Goal: Transaction & Acquisition: Purchase product/service

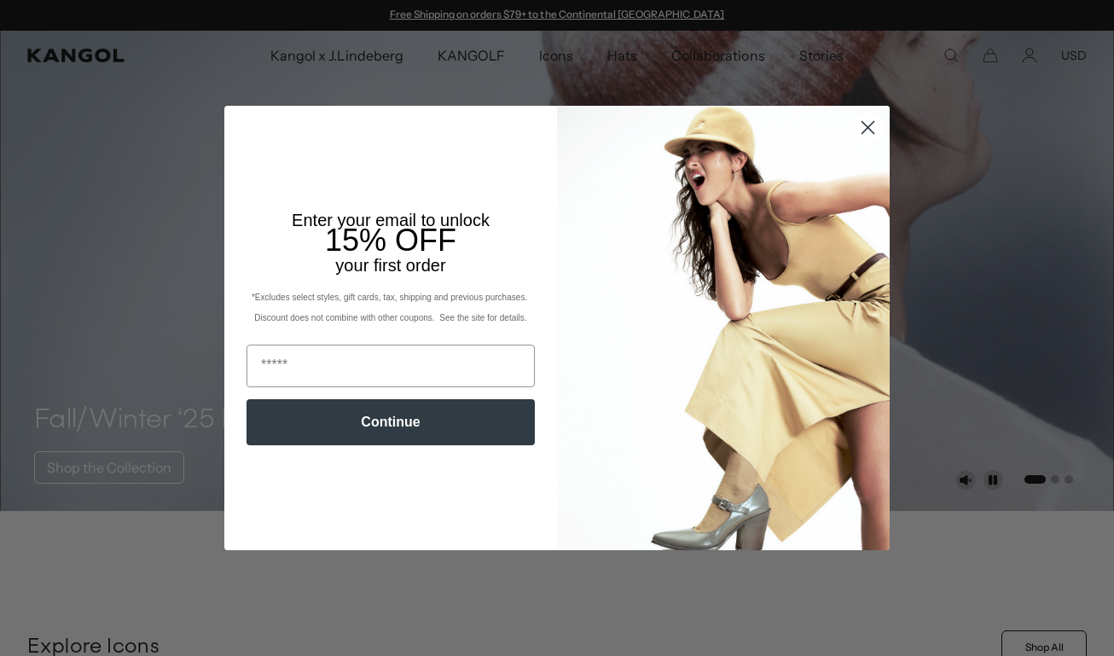
scroll to position [15, 0]
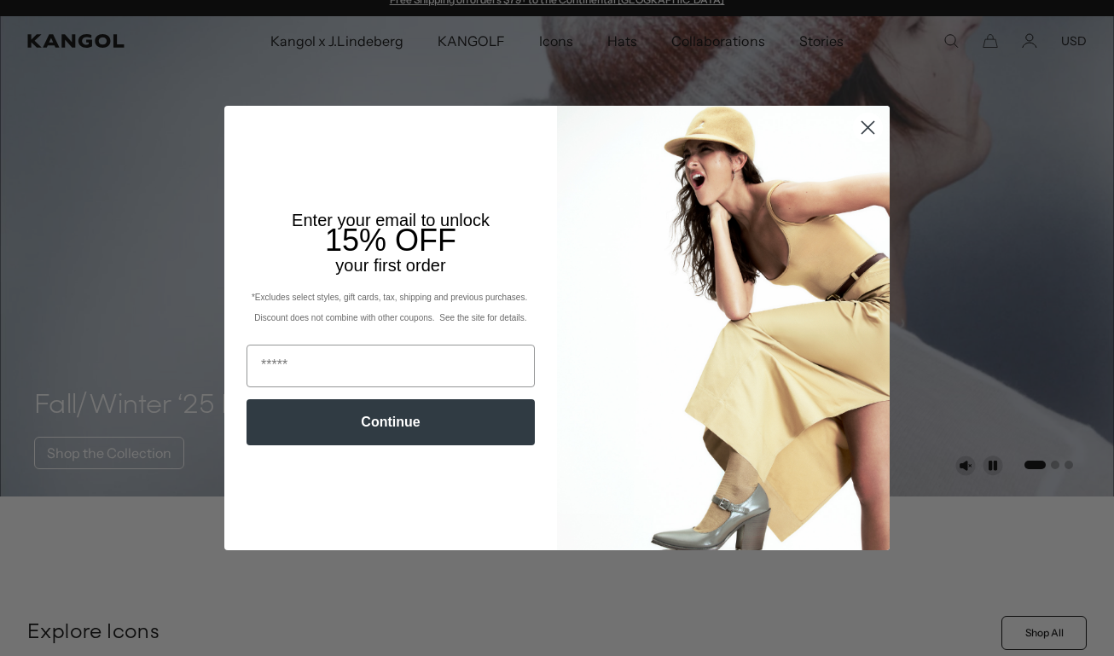
click at [859, 125] on circle "Close dialog" at bounding box center [868, 127] width 28 height 28
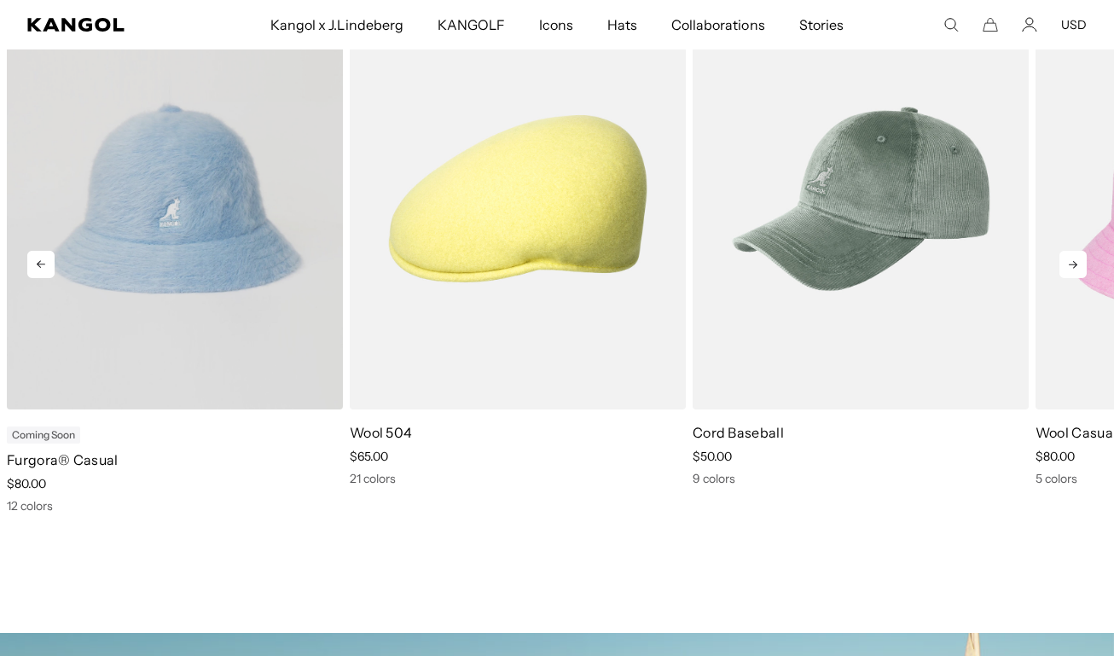
scroll to position [0, 0]
click at [144, 346] on video "Furgora® Casual" at bounding box center [175, 199] width 336 height 422
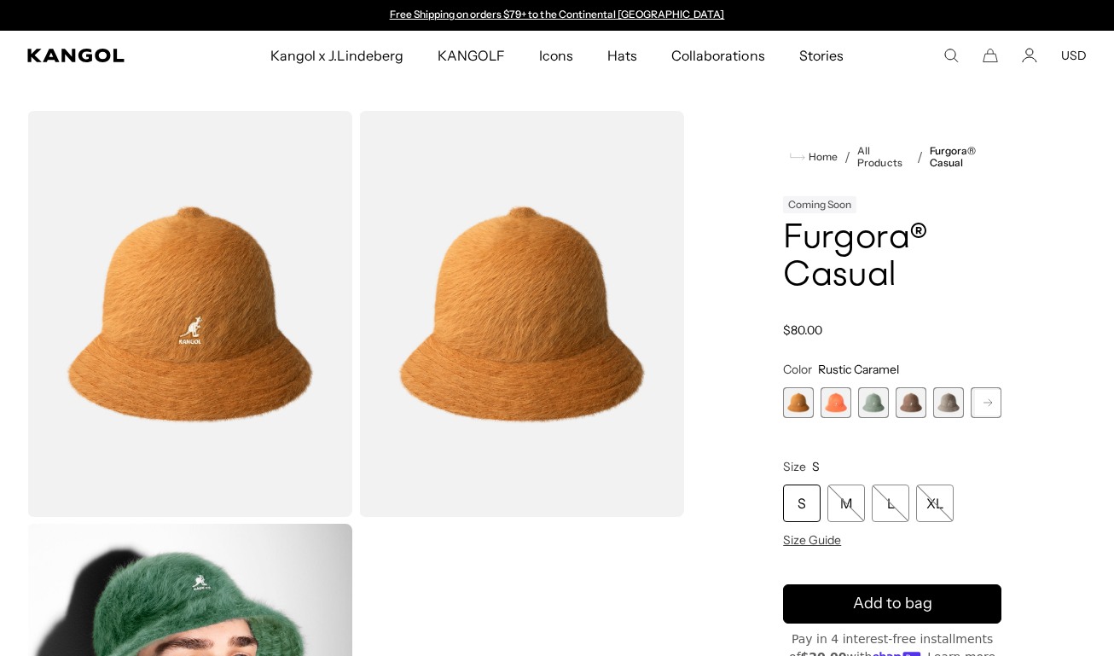
click at [850, 413] on span "2 of 12" at bounding box center [836, 402] width 31 height 31
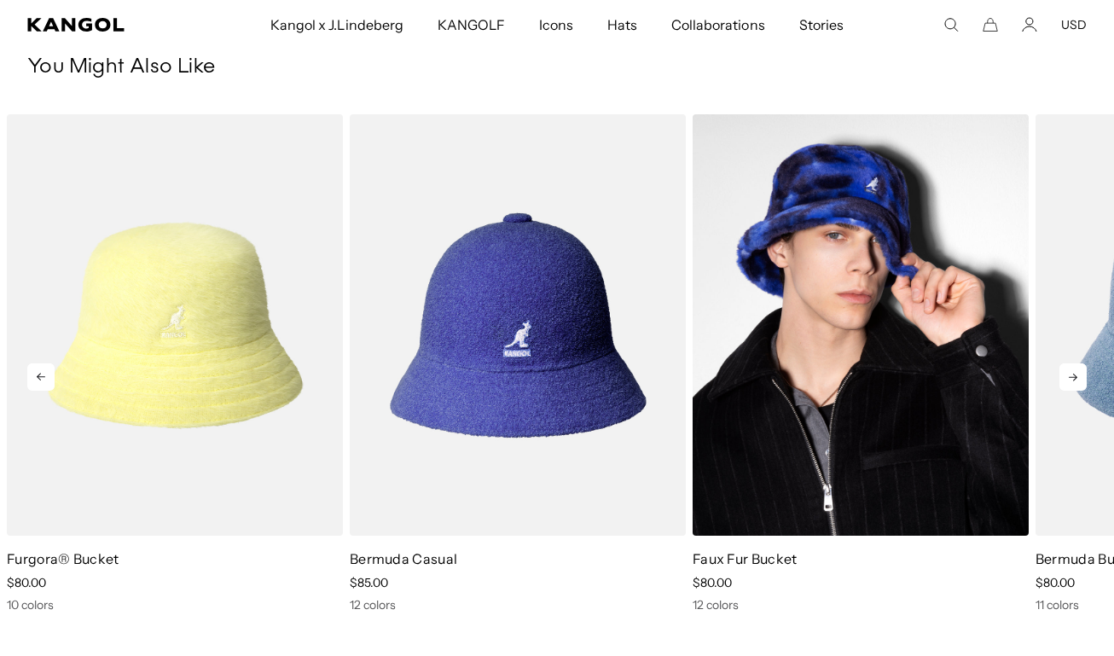
scroll to position [1012, 0]
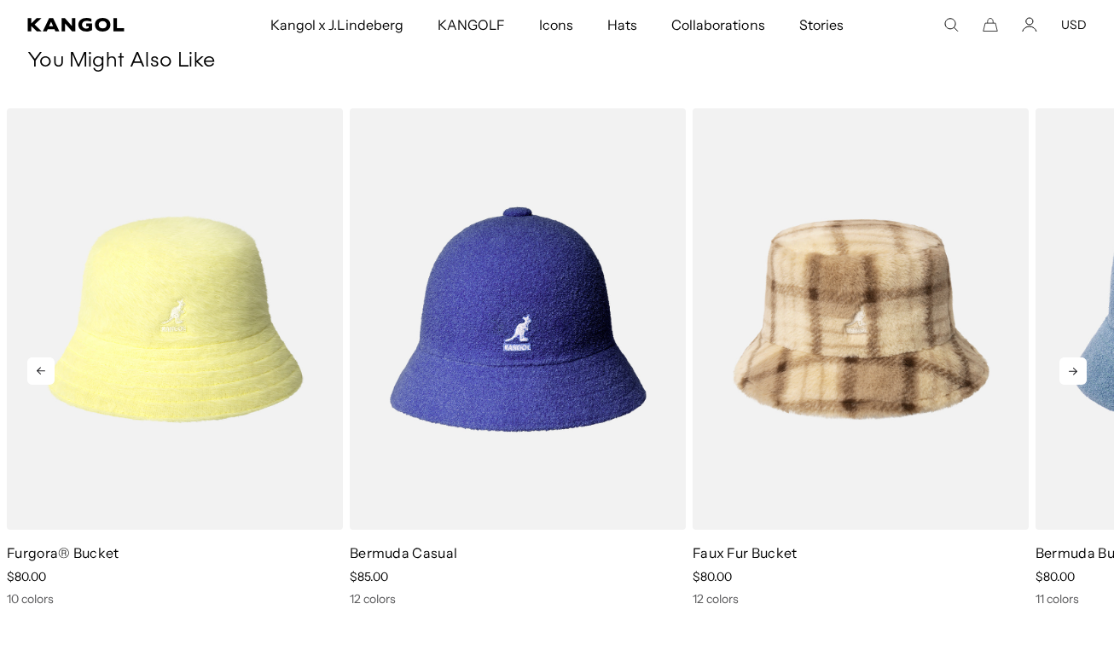
click at [1067, 371] on icon at bounding box center [1073, 371] width 27 height 27
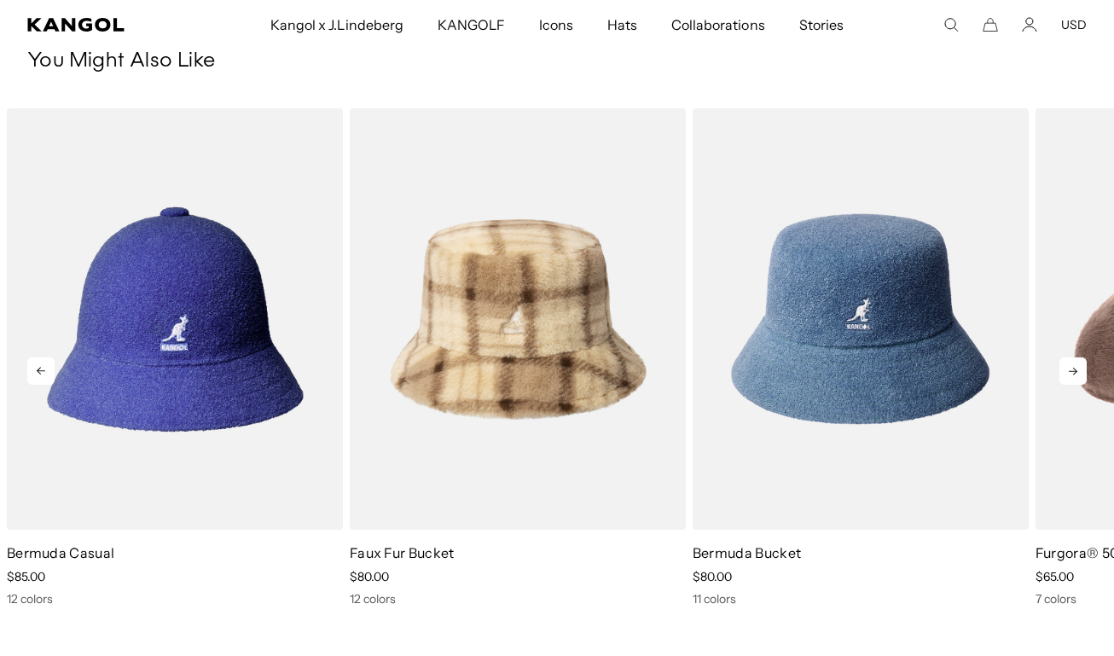
click at [1067, 371] on icon at bounding box center [1073, 371] width 27 height 27
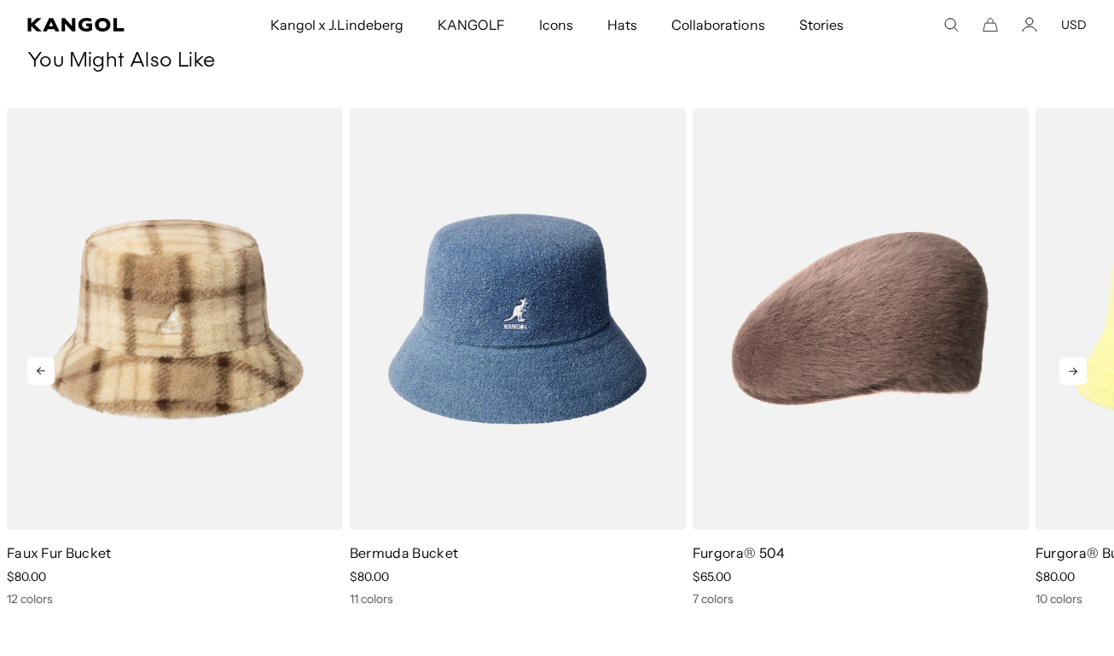
scroll to position [0, 0]
click at [1067, 371] on icon at bounding box center [1073, 371] width 27 height 27
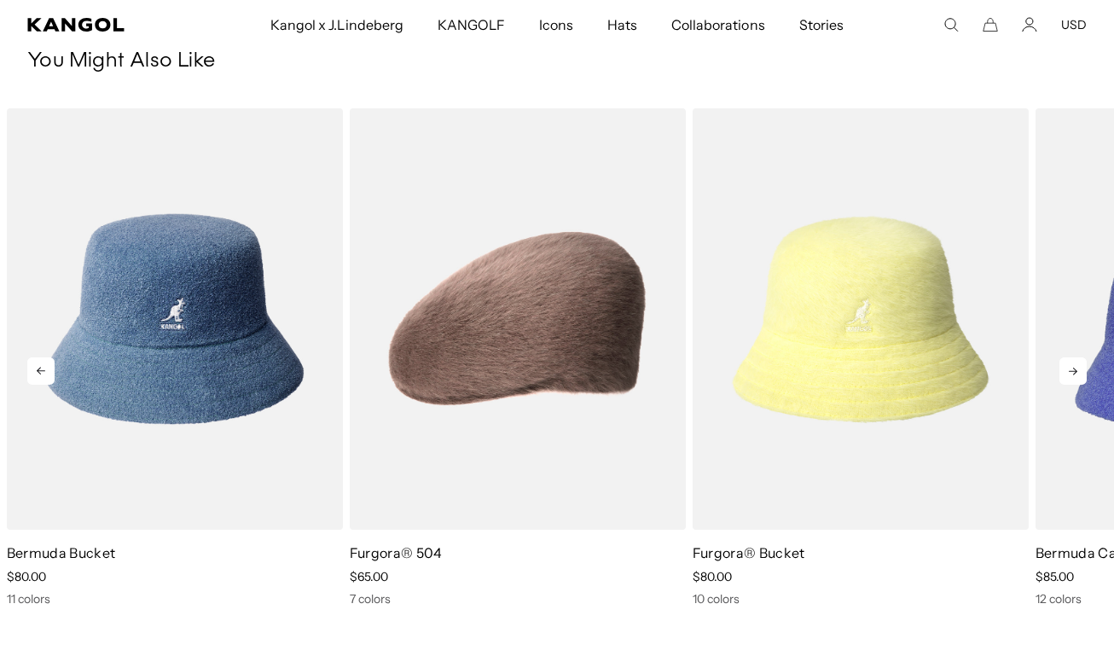
click at [1067, 371] on icon at bounding box center [1073, 371] width 27 height 27
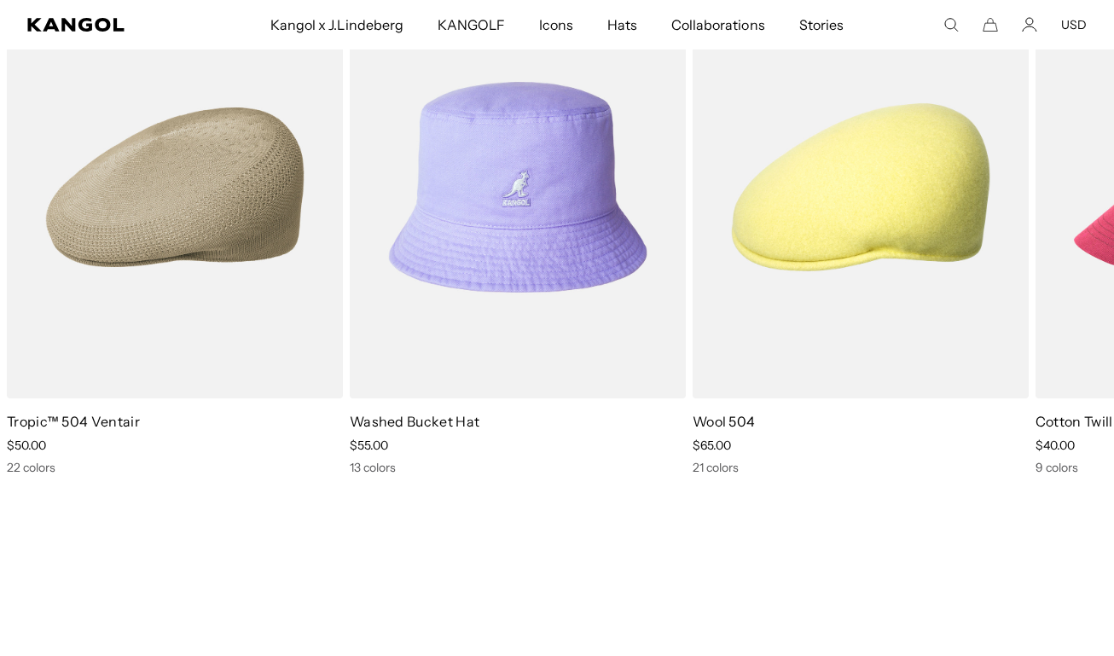
scroll to position [0, 352]
